Goal: Information Seeking & Learning: Learn about a topic

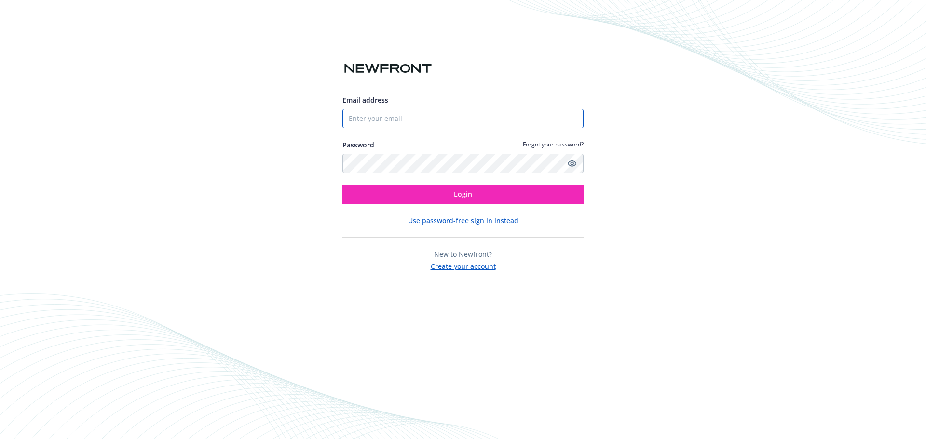
click at [357, 117] on input "Email address" at bounding box center [462, 118] width 241 height 19
type input "gaby.wright@newfront.com"
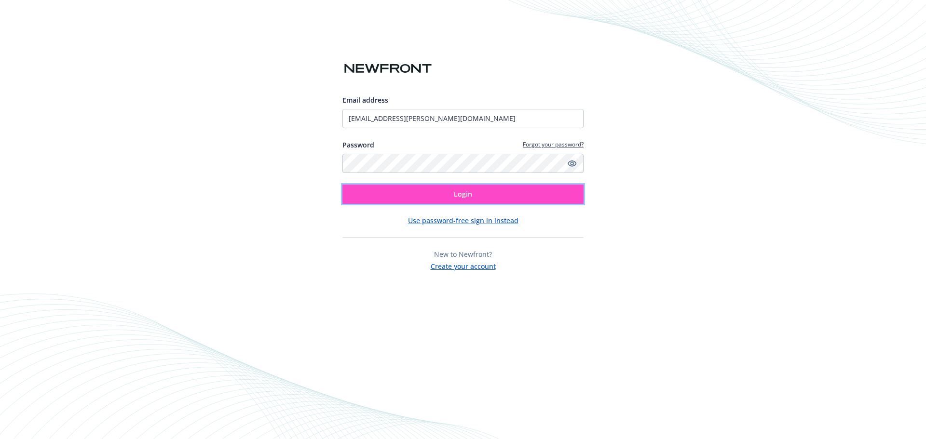
click at [374, 199] on button "Login" at bounding box center [462, 194] width 241 height 19
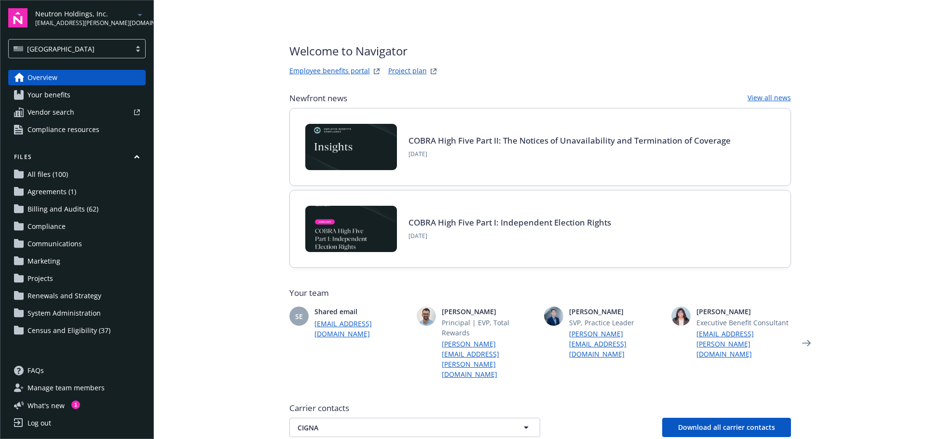
drag, startPoint x: 358, startPoint y: 0, endPoint x: 222, endPoint y: 120, distance: 181.5
click at [176, 135] on main "Welcome to Navigator Employee benefits portal Project plan Newfront news View a…" at bounding box center [540, 219] width 772 height 439
click at [339, 68] on link "Employee benefits portal" at bounding box center [329, 72] width 81 height 12
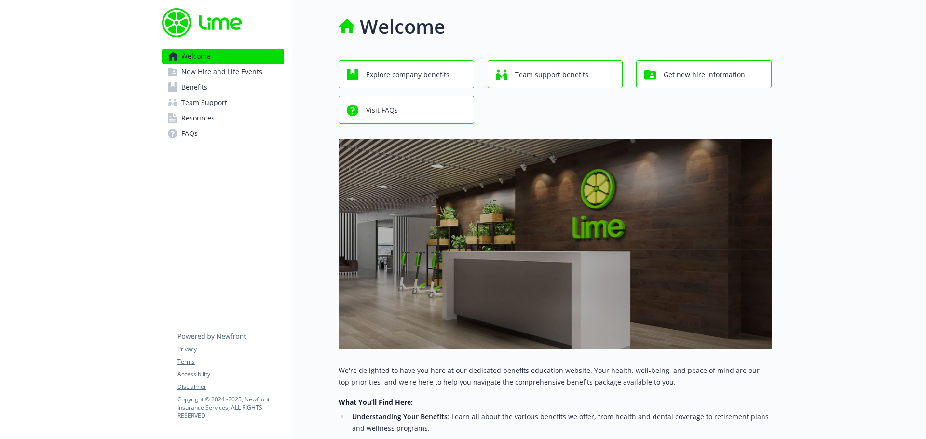
click at [204, 88] on span "Benefits" at bounding box center [194, 87] width 26 height 15
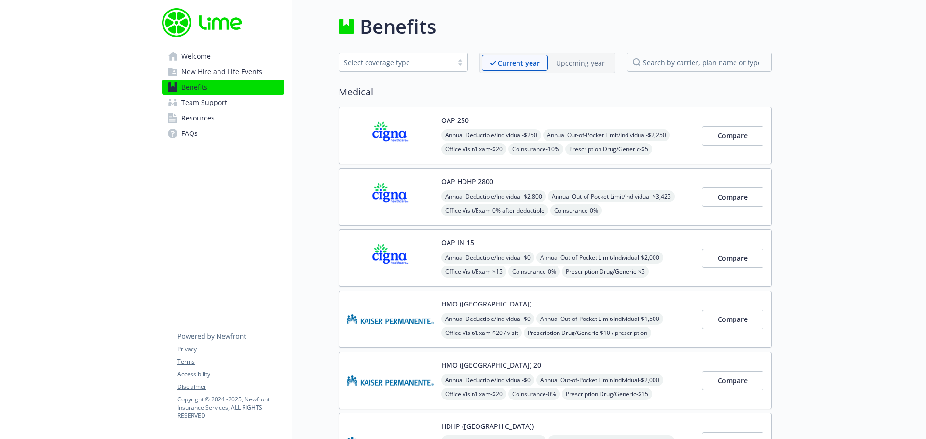
click at [197, 131] on span "FAQs" at bounding box center [189, 133] width 16 height 15
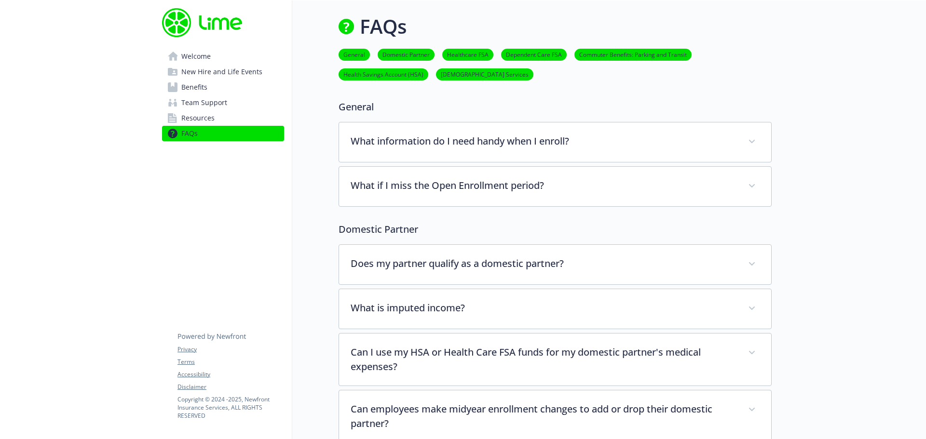
click at [194, 84] on span "Benefits" at bounding box center [194, 87] width 26 height 15
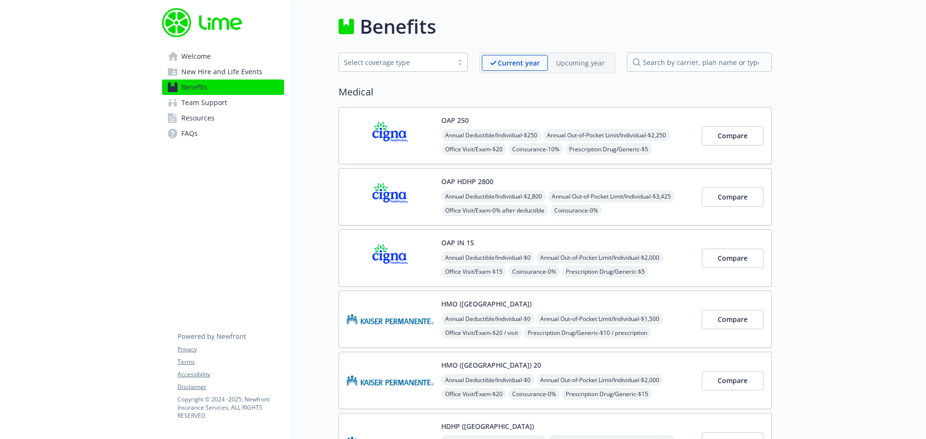
click at [458, 140] on span "Annual Deductible/Individual - $250" at bounding box center [491, 135] width 100 height 12
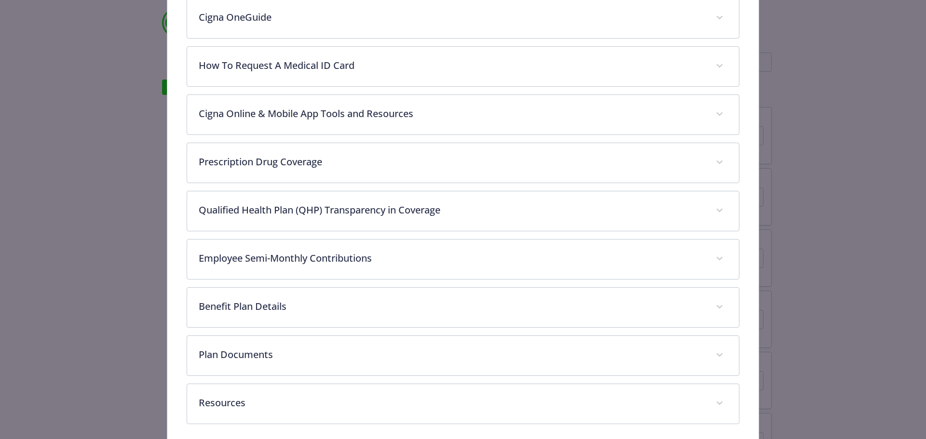
scroll to position [479, 0]
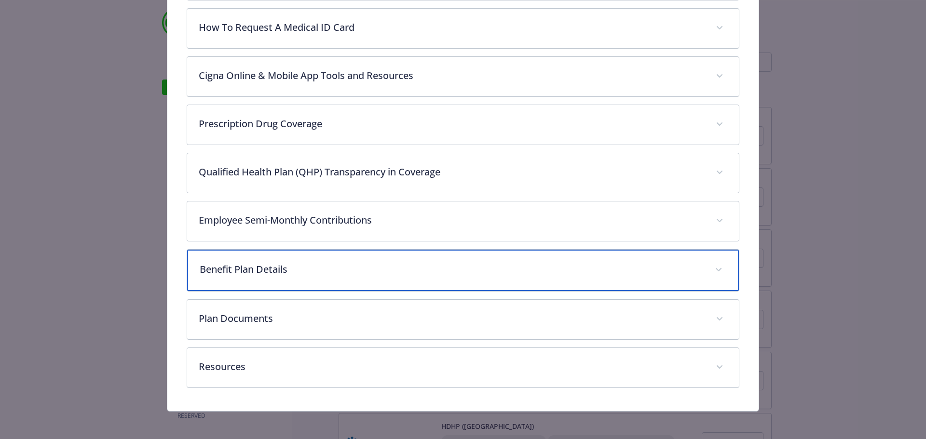
click at [290, 265] on p "Benefit Plan Details" at bounding box center [452, 269] width 504 height 14
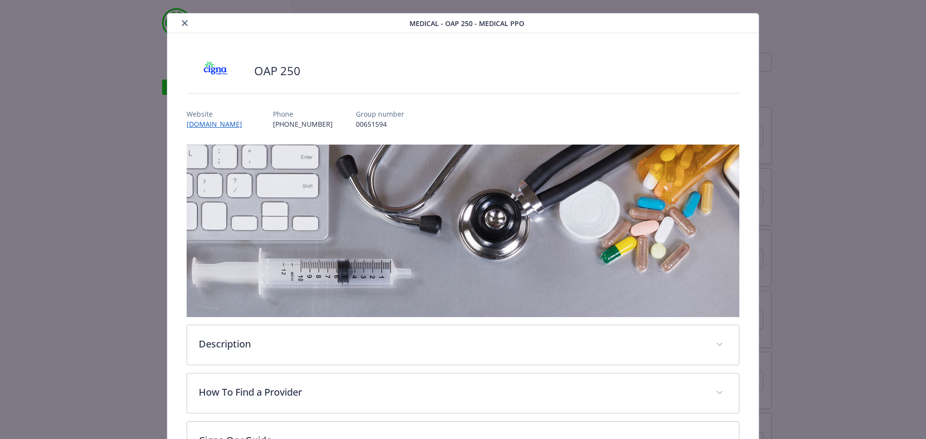
scroll to position [0, 0]
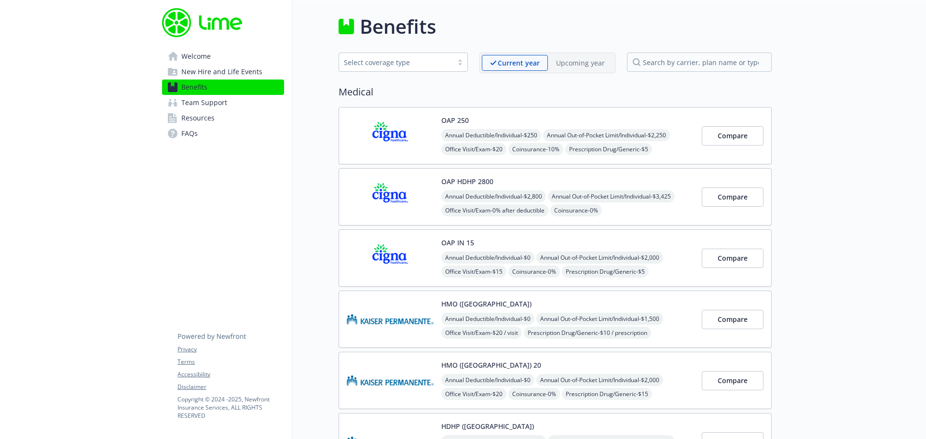
click at [180, 82] on link "Benefits" at bounding box center [223, 87] width 122 height 15
click at [419, 133] on img at bounding box center [390, 135] width 87 height 41
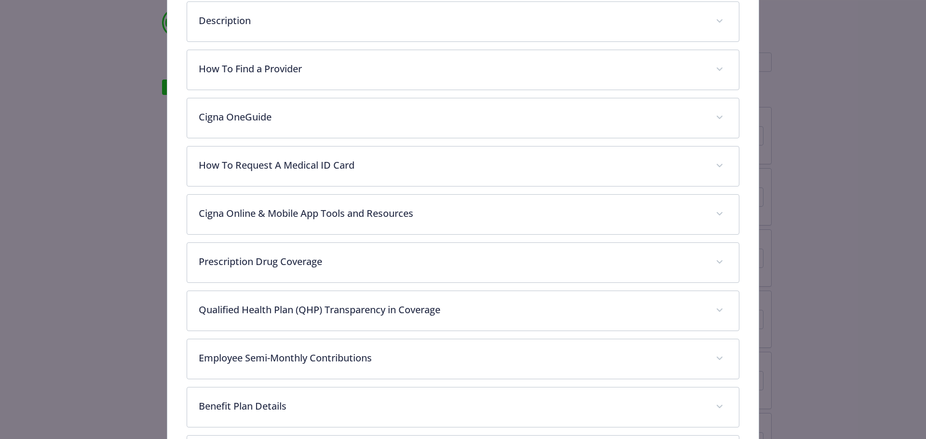
scroll to position [479, 0]
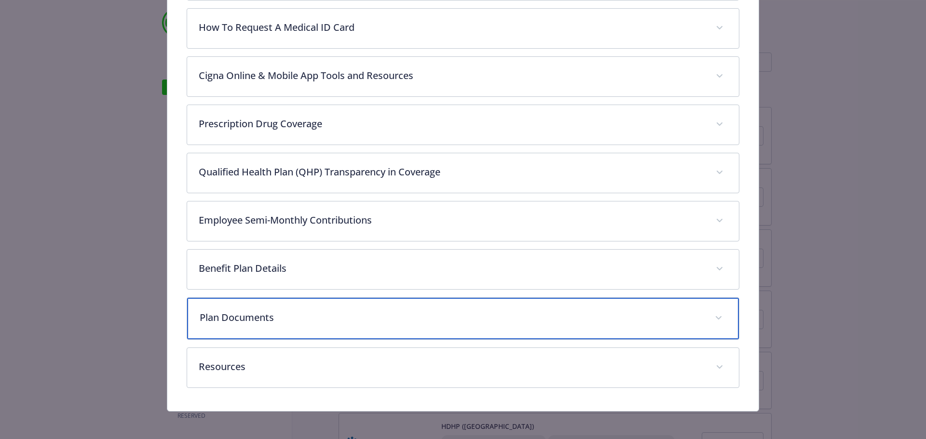
click at [711, 314] on span "details for plan Medical - OAP 250 - Medical PPO" at bounding box center [718, 318] width 15 height 15
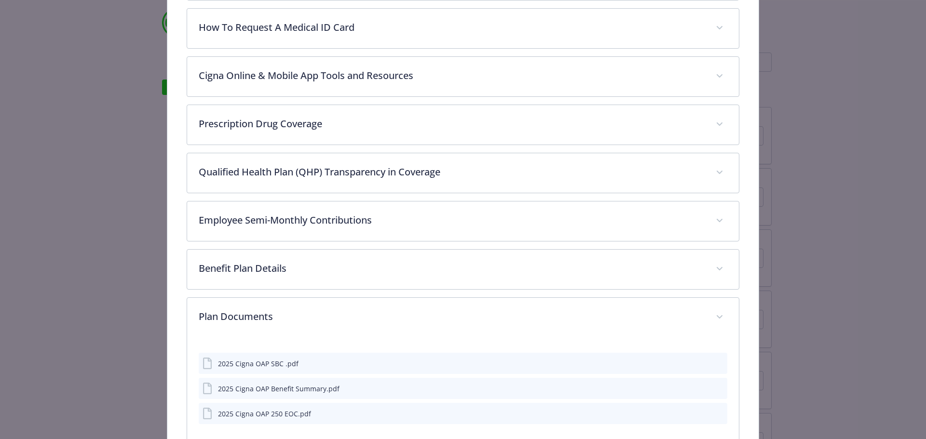
click at [692, 413] on div "2025 Cigna OAP 250 EOC.pdf" at bounding box center [463, 413] width 529 height 21
click at [715, 409] on button "details for plan Medical - OAP 250 - Medical PPO" at bounding box center [719, 414] width 9 height 10
click at [714, 410] on icon "preview file" at bounding box center [718, 413] width 9 height 7
